Goal: Transaction & Acquisition: Purchase product/service

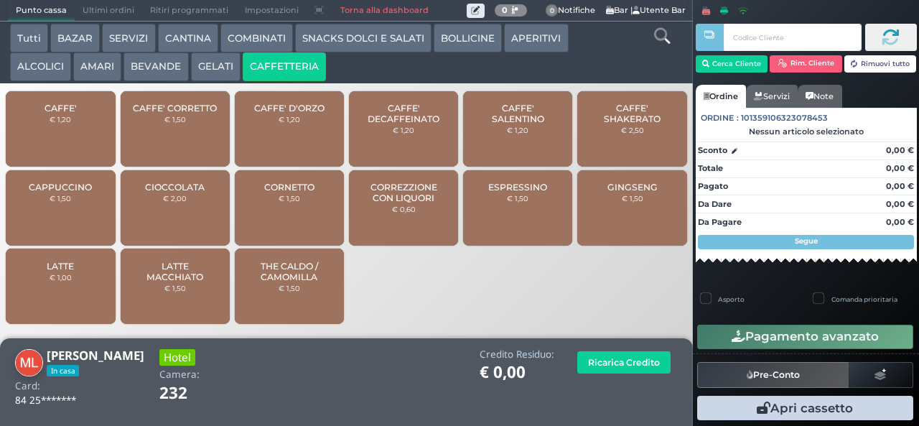
click at [75, 193] on span "CAPPUCCINO" at bounding box center [60, 187] width 63 height 11
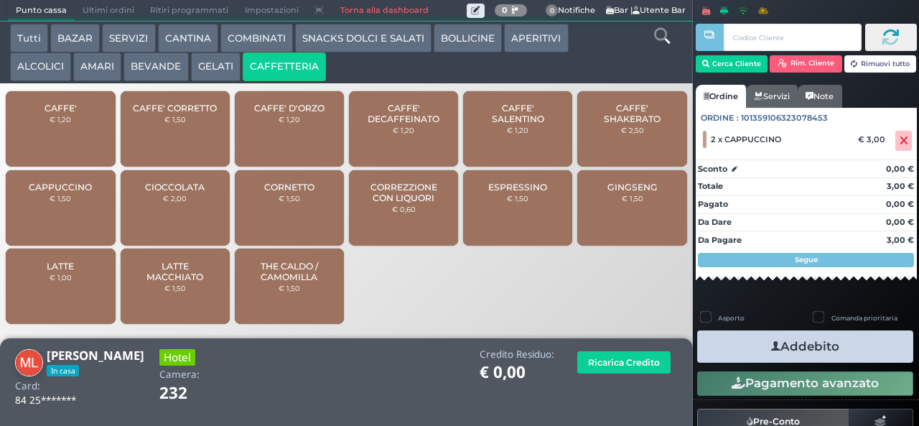
click at [848, 358] on button "Addebito" at bounding box center [806, 346] width 216 height 32
click at [773, 346] on icon "button" at bounding box center [776, 346] width 9 height 15
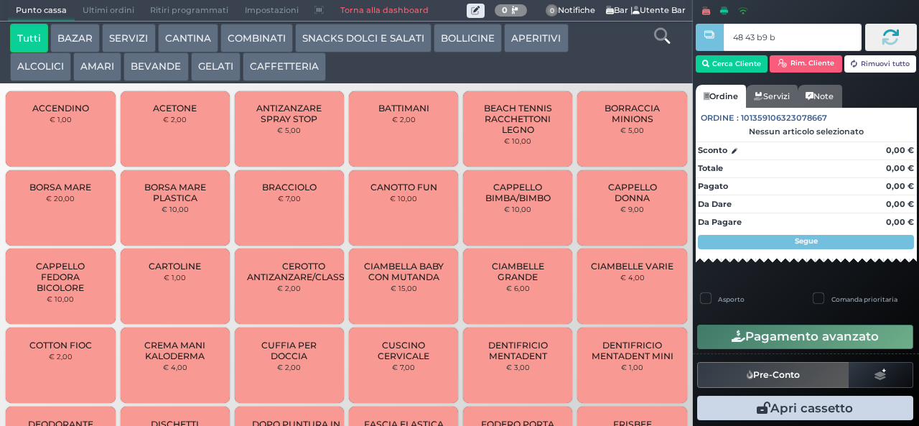
type input "48 43 b9 b9"
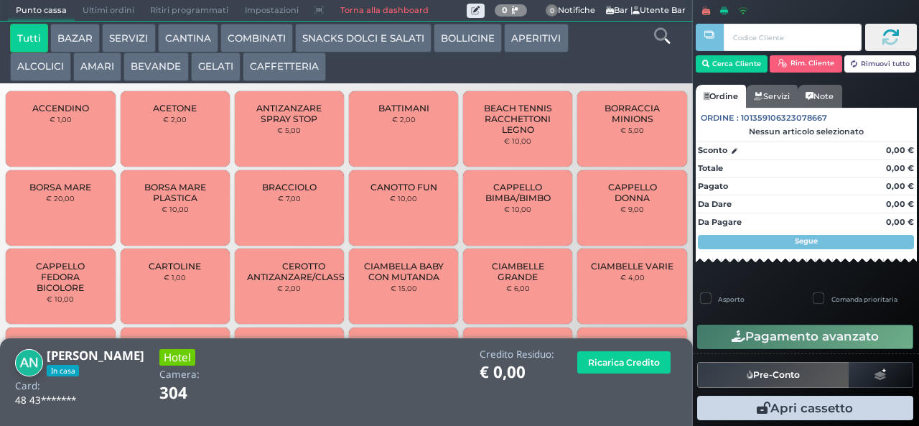
click at [309, 63] on button "CAFFETTERIA" at bounding box center [284, 66] width 83 height 29
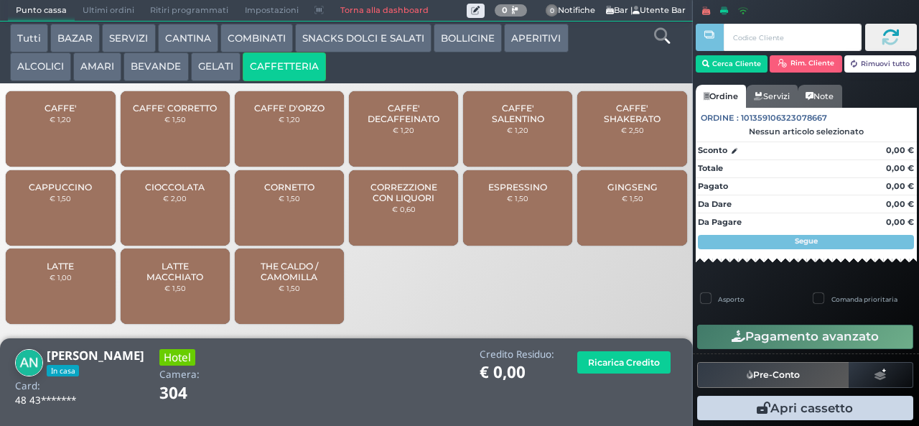
click at [88, 132] on div "CAFFE' € 1,20" at bounding box center [60, 128] width 109 height 75
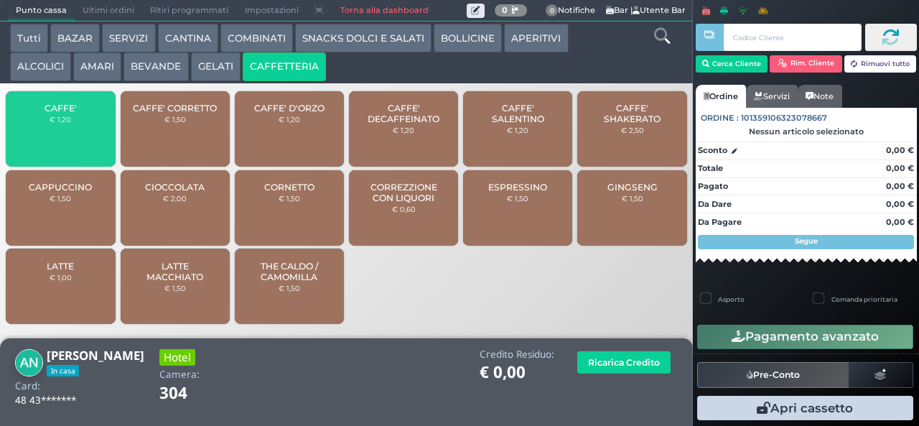
click at [70, 113] on span "CAFFE'" at bounding box center [61, 108] width 32 height 11
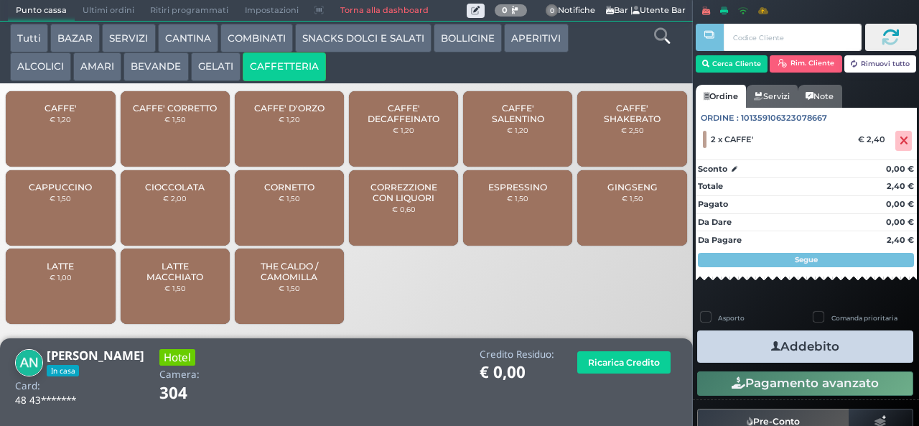
click at [832, 357] on button "Addebito" at bounding box center [806, 346] width 216 height 32
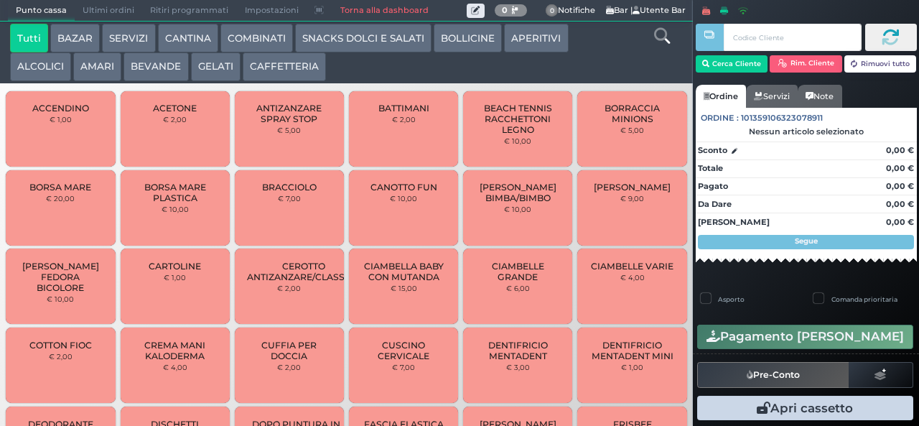
click at [282, 66] on button "CAFFETTERIA" at bounding box center [284, 66] width 83 height 29
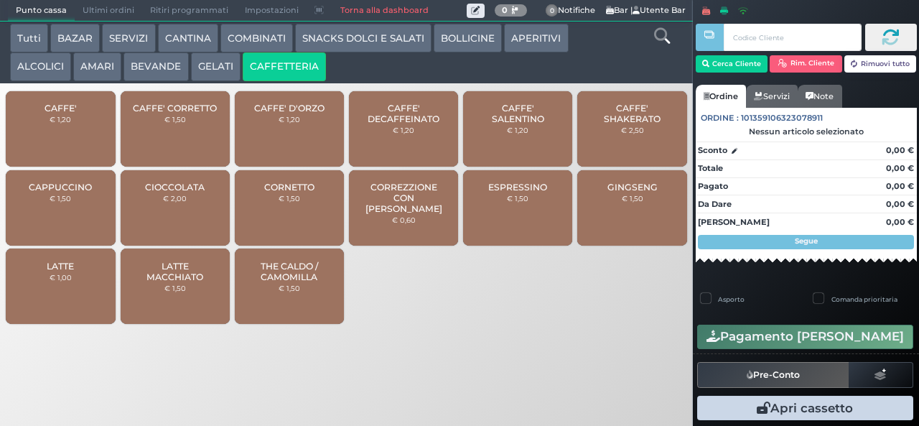
click at [80, 136] on div "CAFFE' € 1,20" at bounding box center [60, 128] width 109 height 75
click at [75, 113] on span "CAFFE'" at bounding box center [61, 108] width 32 height 11
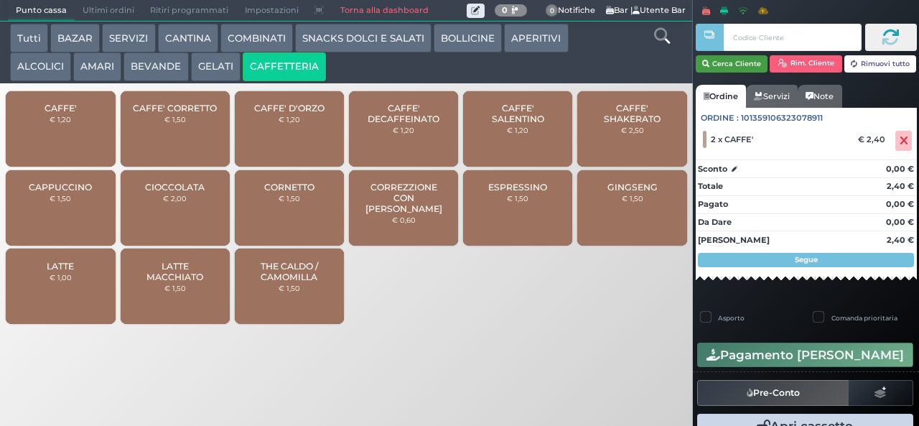
click at [743, 62] on button "Cerca Cliente" at bounding box center [732, 63] width 73 height 17
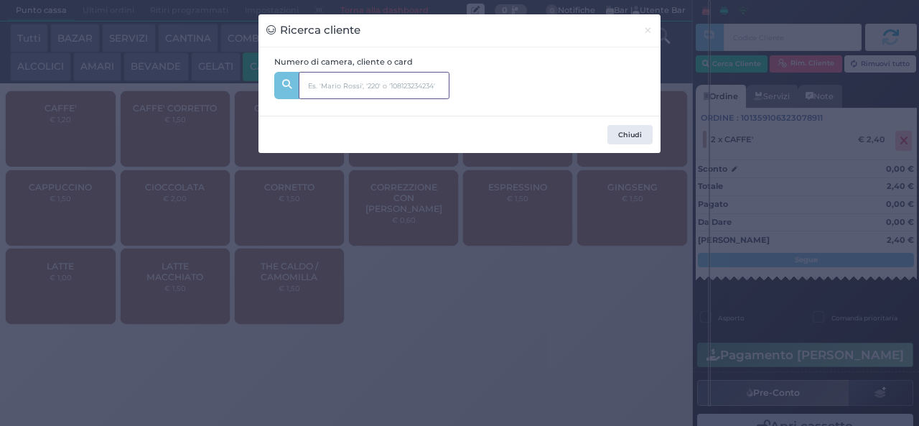
click at [389, 85] on input "text" at bounding box center [374, 85] width 151 height 27
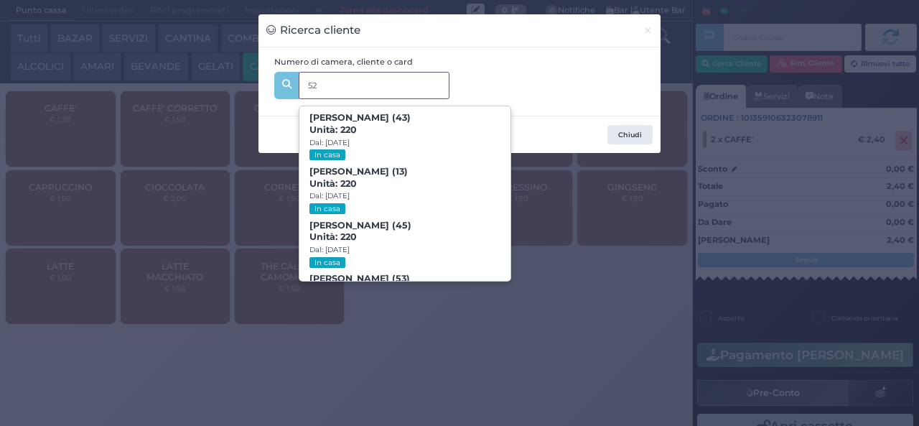
type input "520"
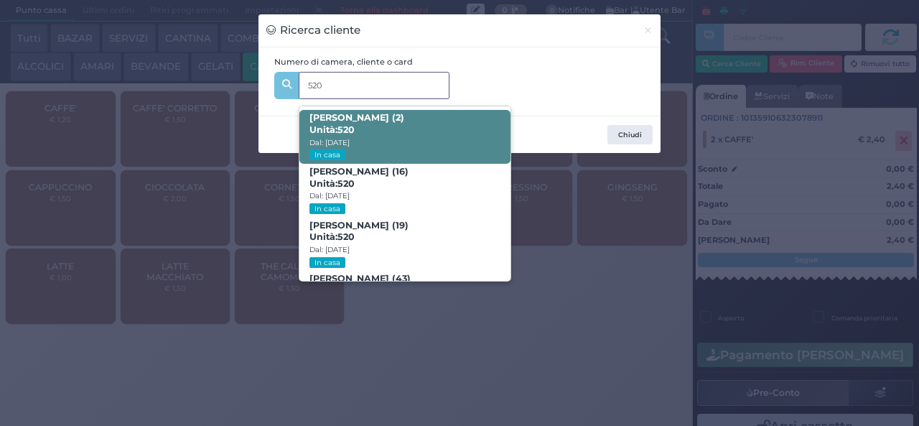
click at [465, 118] on span "Michael Di Napoli (2) Unità: 520 Dal: 09/08/2025 In casa" at bounding box center [405, 137] width 210 height 54
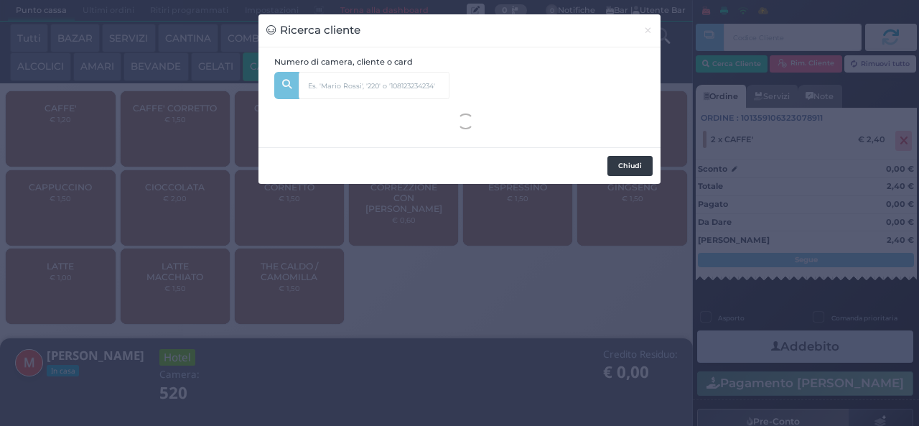
click at [641, 172] on button "Chiudi" at bounding box center [630, 166] width 45 height 20
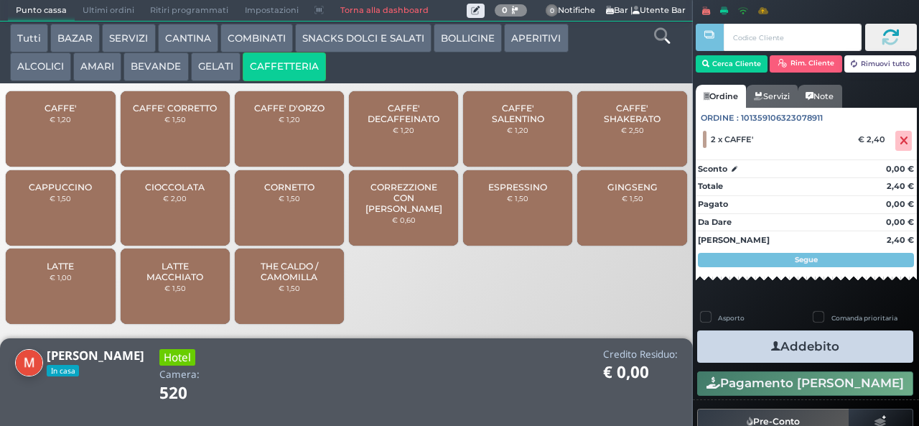
click at [793, 350] on button "Addebito" at bounding box center [806, 346] width 216 height 32
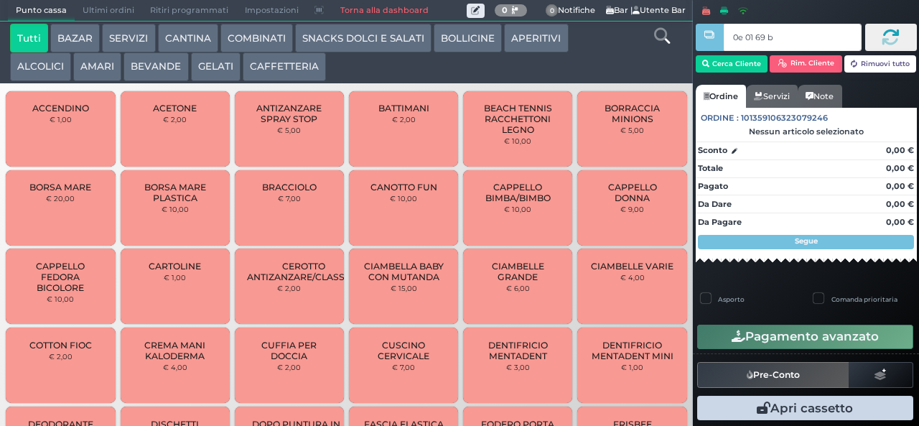
type input "0e 01 69 b9"
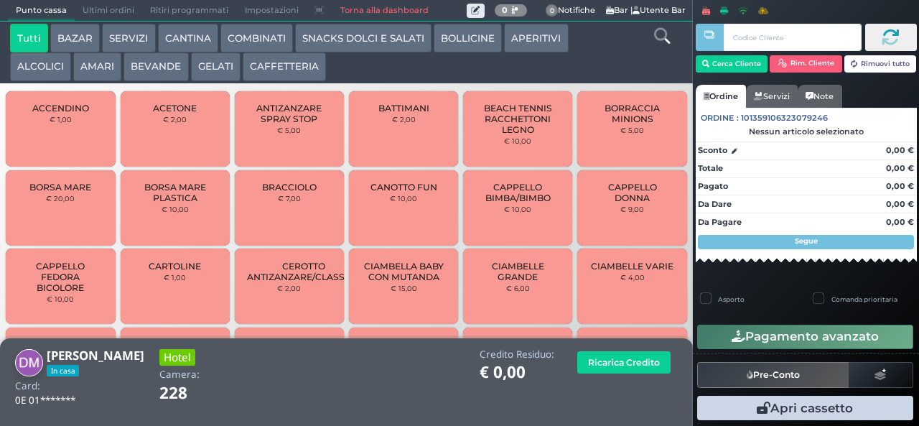
click at [284, 66] on button "CAFFETTERIA" at bounding box center [284, 66] width 83 height 29
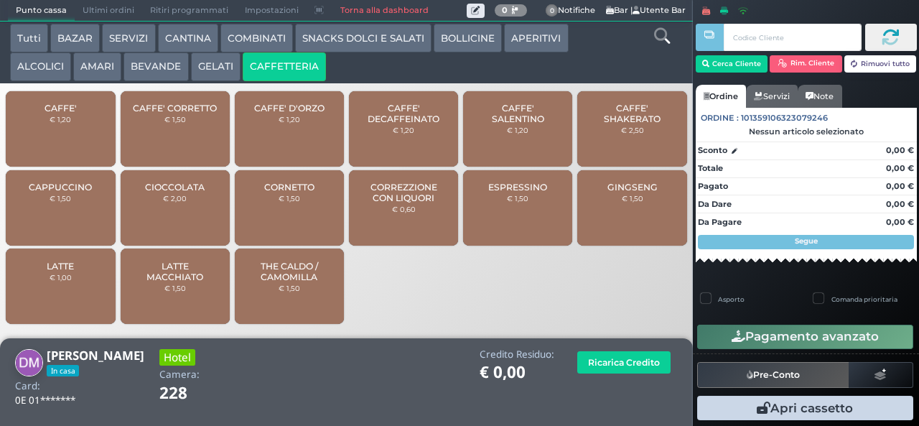
click at [72, 113] on span "CAFFE'" at bounding box center [61, 108] width 32 height 11
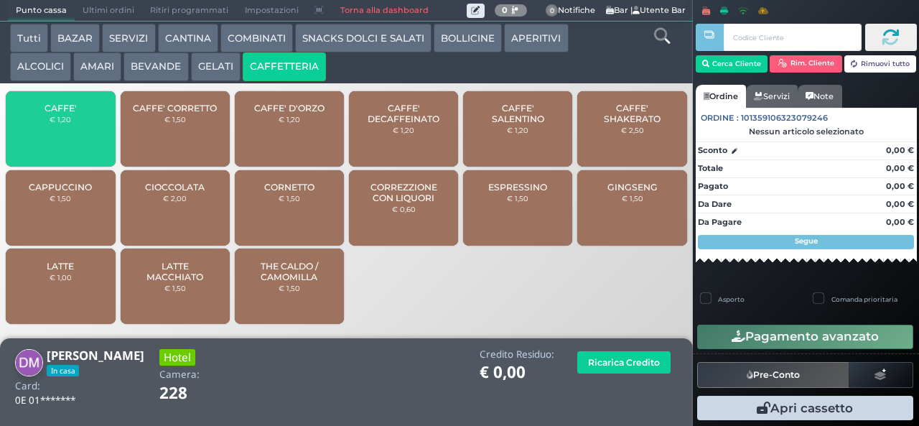
click at [69, 113] on span "CAFFE'" at bounding box center [61, 108] width 32 height 11
click at [65, 124] on small "€ 1,20" at bounding box center [61, 119] width 22 height 9
click at [65, 113] on span "CAFFE'" at bounding box center [61, 108] width 32 height 11
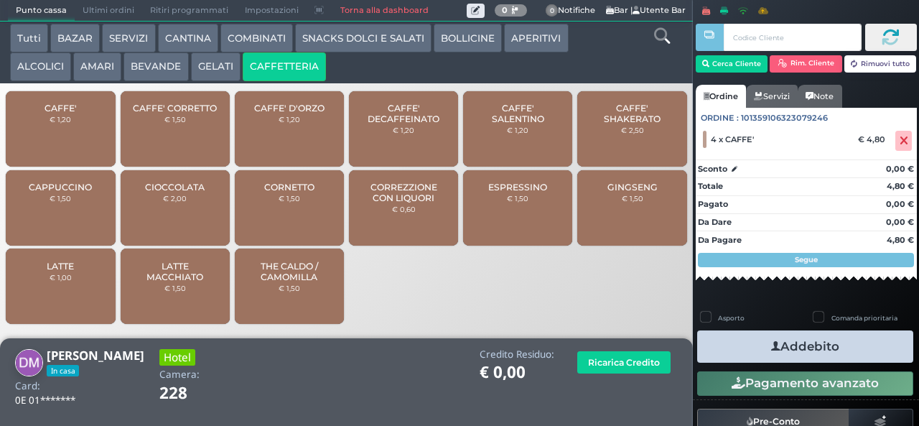
click at [845, 358] on button "Addebito" at bounding box center [806, 346] width 216 height 32
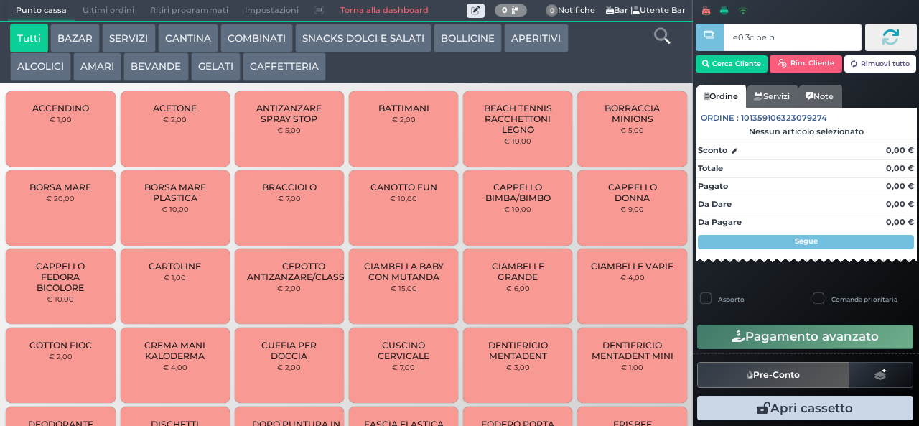
type input "e0 3c be b9"
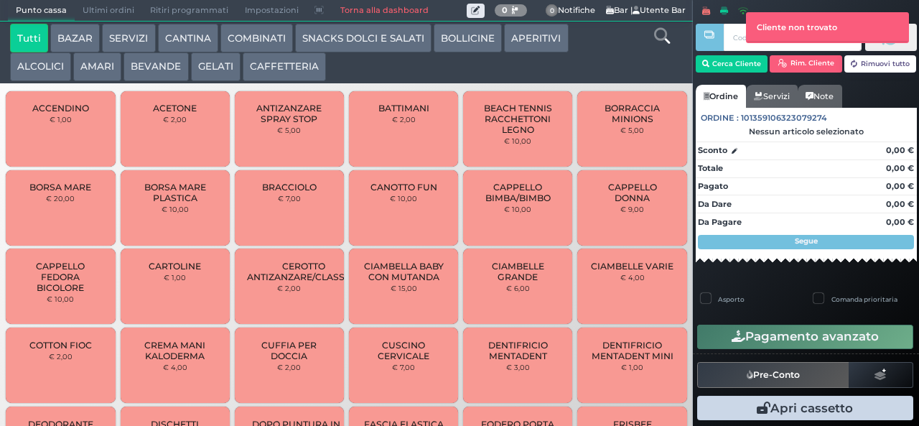
click at [248, 59] on button "CAFFETTERIA" at bounding box center [284, 66] width 83 height 29
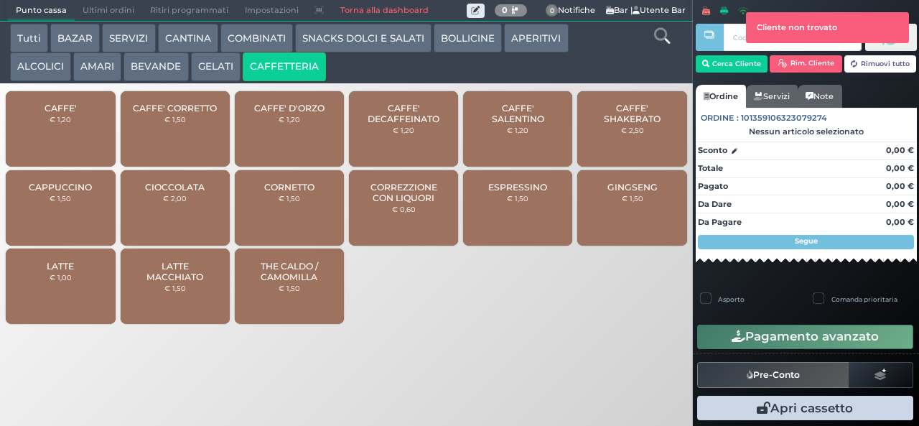
click at [50, 113] on span "CAFFE'" at bounding box center [61, 108] width 32 height 11
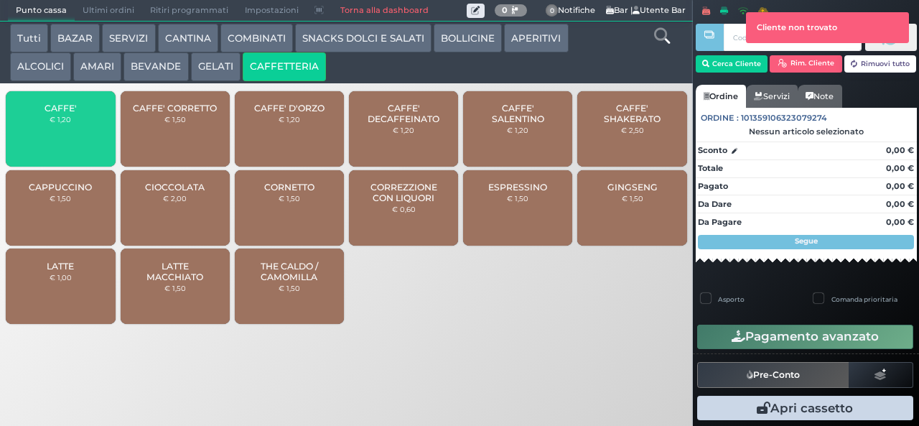
click at [45, 136] on div "CAFFE' € 1,20" at bounding box center [60, 128] width 109 height 75
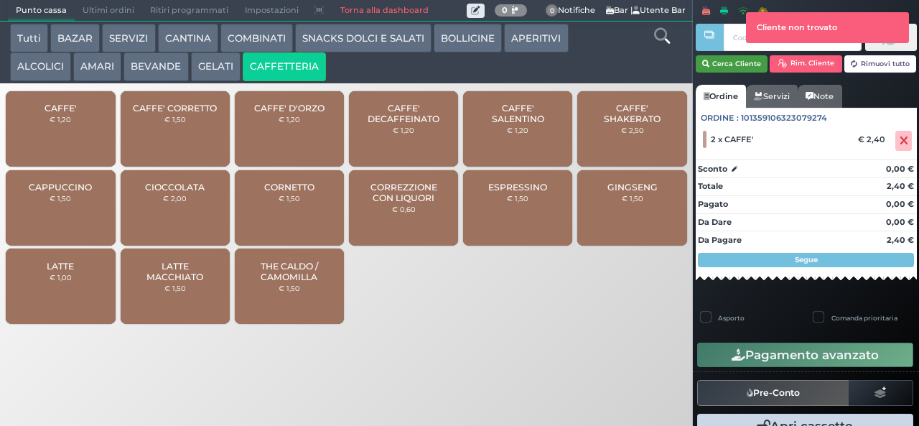
click at [728, 66] on button "Cerca Cliente" at bounding box center [732, 63] width 73 height 17
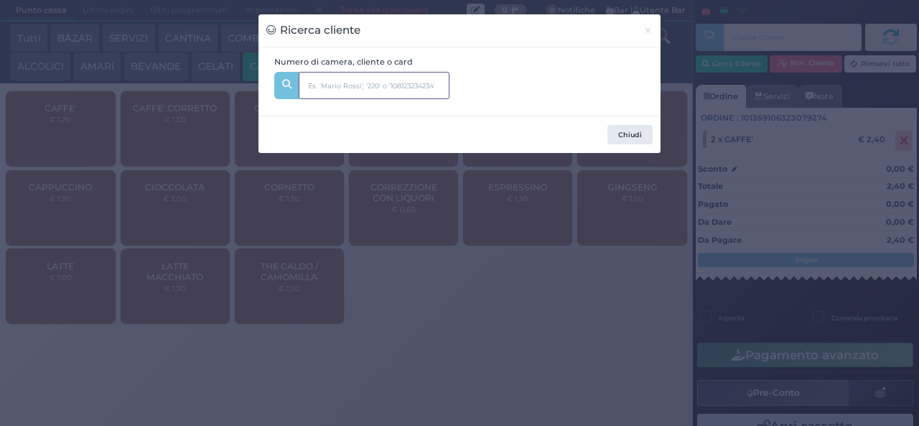
click at [416, 82] on input "text" at bounding box center [374, 85] width 151 height 27
type input "322"
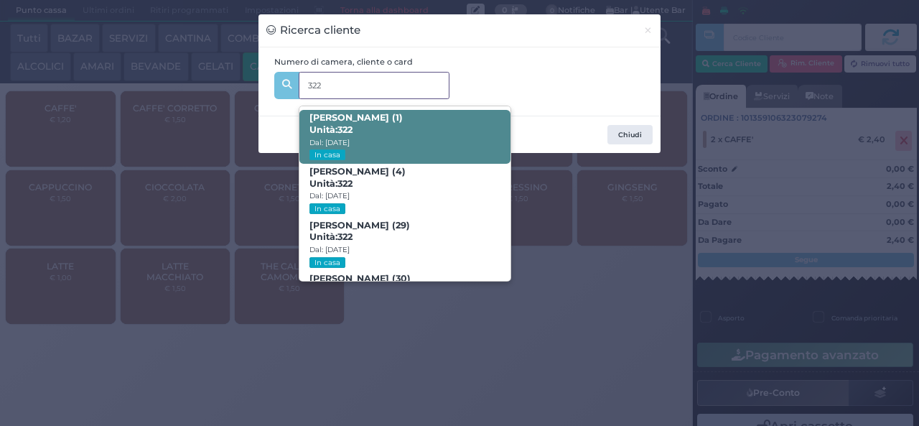
click at [437, 119] on span "Pasquale Gargiulo (1) Unità: 322 Dal: 10/08/2025 In casa" at bounding box center [405, 137] width 210 height 54
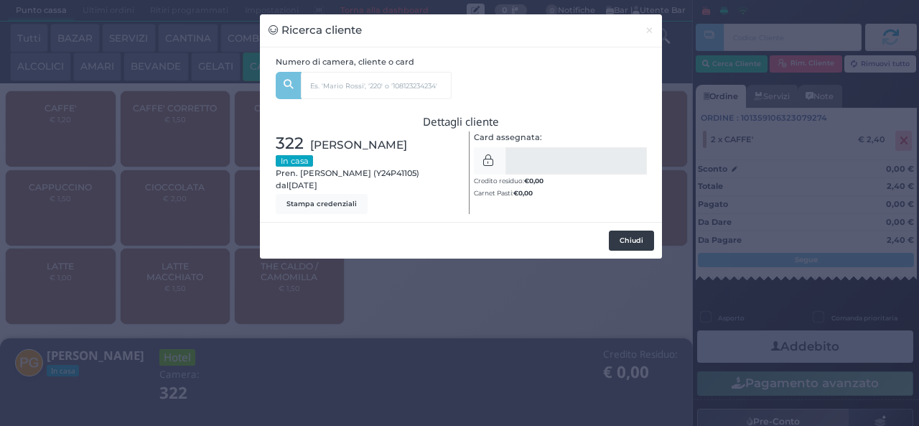
click at [639, 236] on button "Chiudi" at bounding box center [631, 241] width 45 height 20
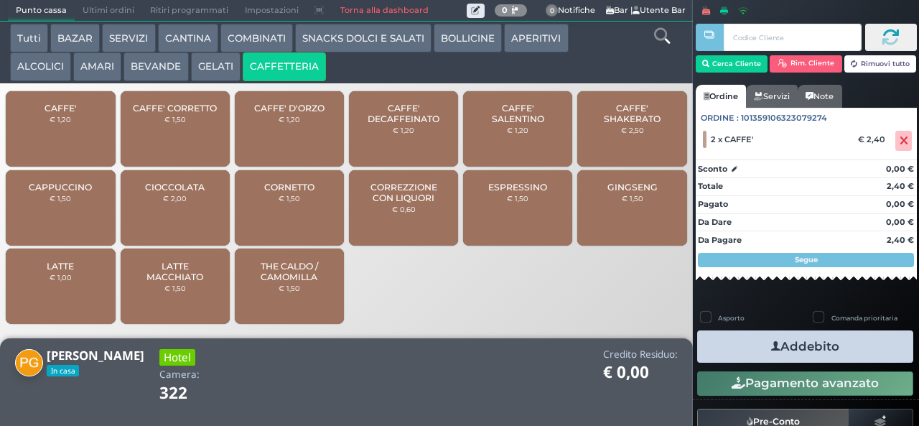
click at [828, 348] on button "Addebito" at bounding box center [806, 346] width 216 height 32
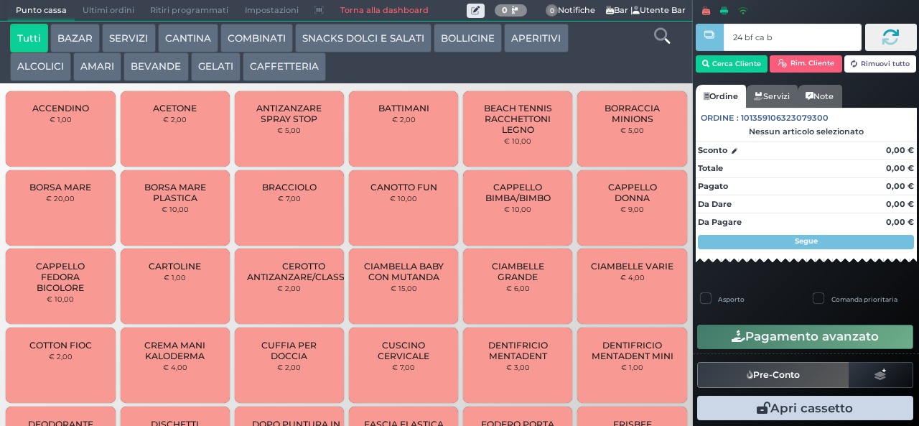
type input "24 bf ca b0"
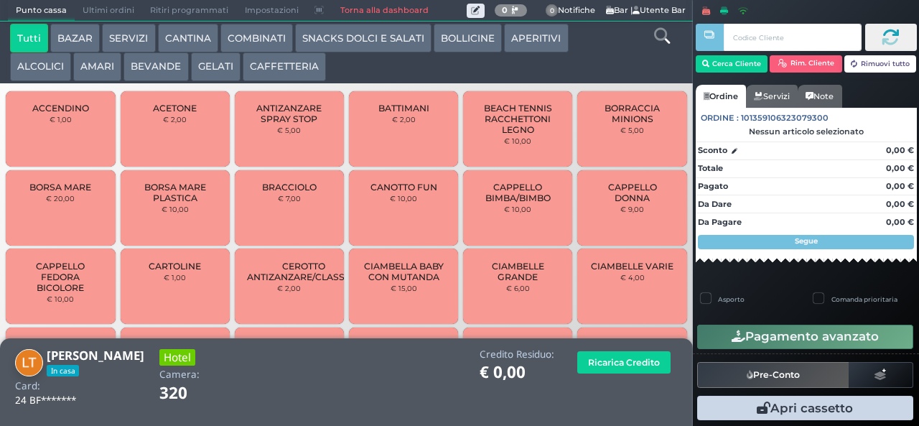
click at [210, 69] on button "GELATI" at bounding box center [216, 66] width 50 height 29
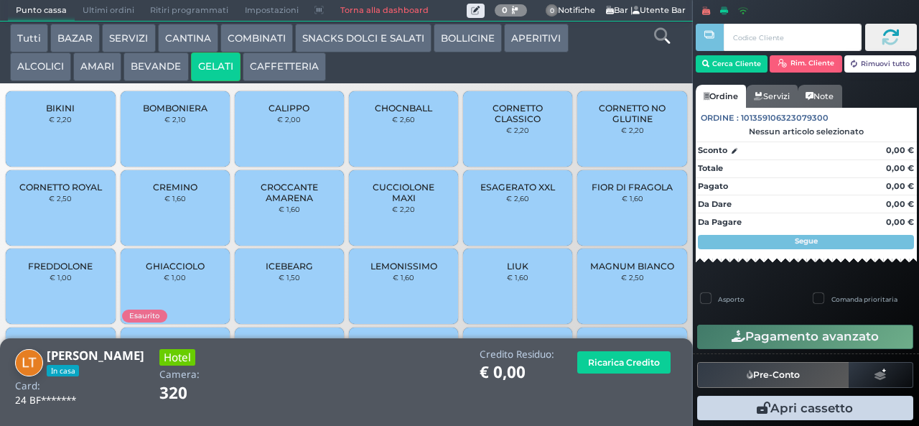
click at [277, 73] on button "CAFFETTERIA" at bounding box center [284, 66] width 83 height 29
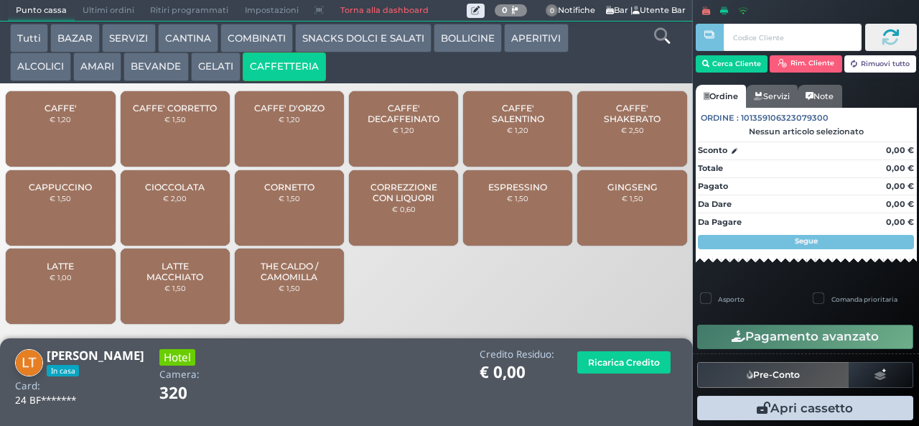
click at [70, 193] on span "CAPPUCCINO" at bounding box center [60, 187] width 63 height 11
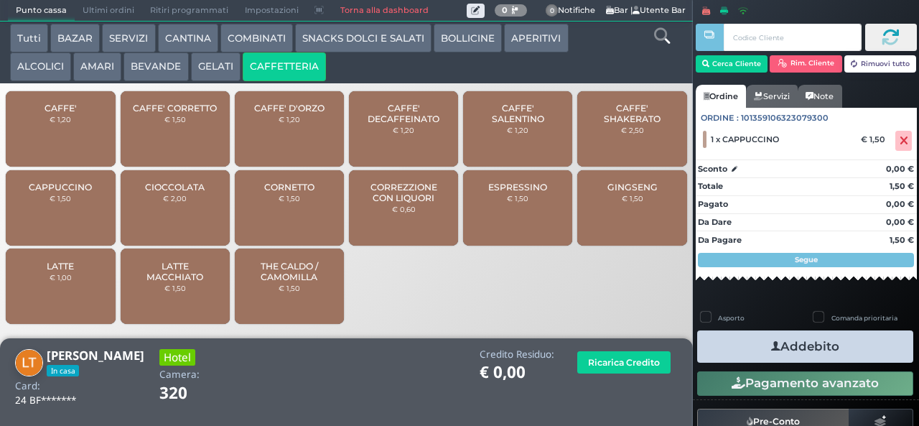
click at [510, 192] on span "ESPRESSINO" at bounding box center [517, 187] width 59 height 11
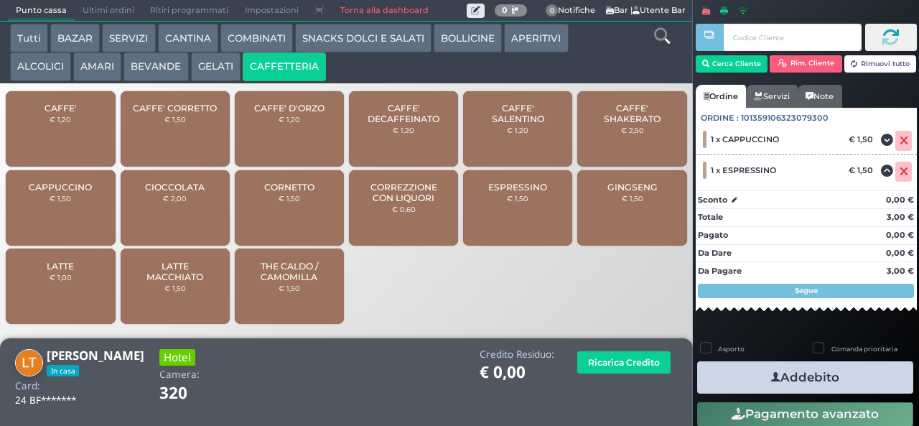
click at [838, 379] on button "Addebito" at bounding box center [806, 377] width 216 height 32
